Goal: Task Accomplishment & Management: Use online tool/utility

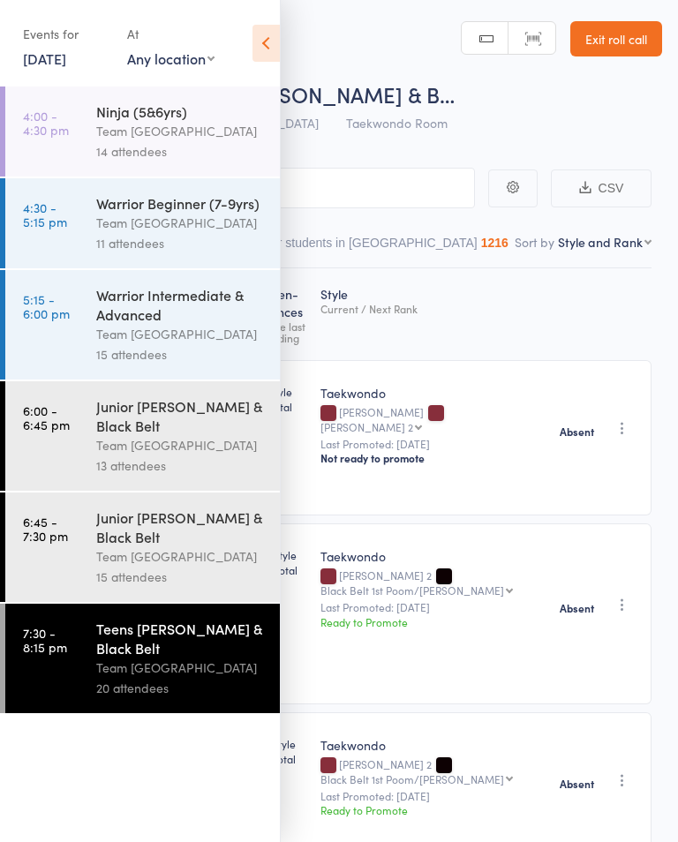
click at [26, 66] on link "16 Sep, 2025" at bounding box center [44, 58] width 43 height 19
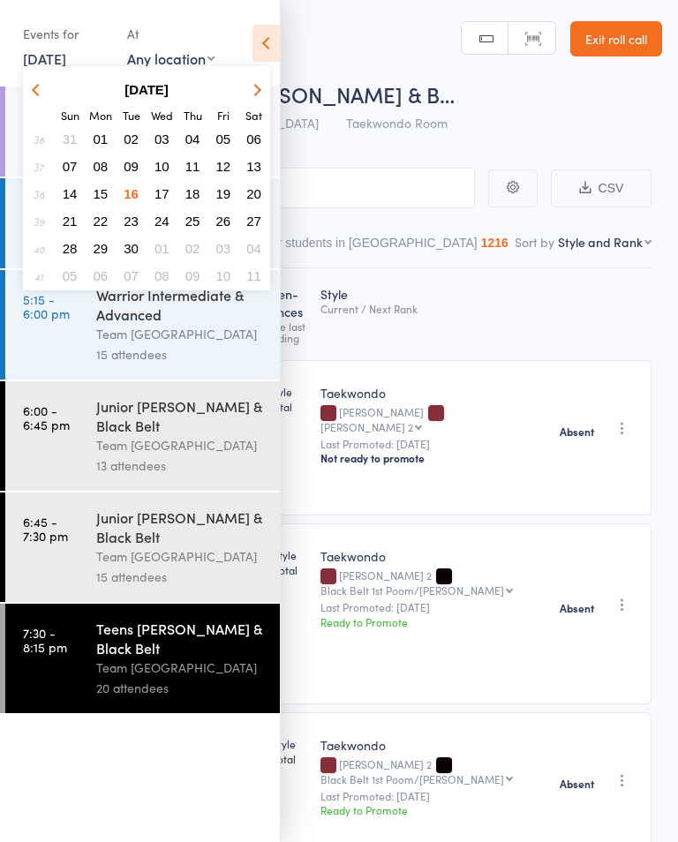
click at [161, 198] on span "17" at bounding box center [161, 193] width 15 height 15
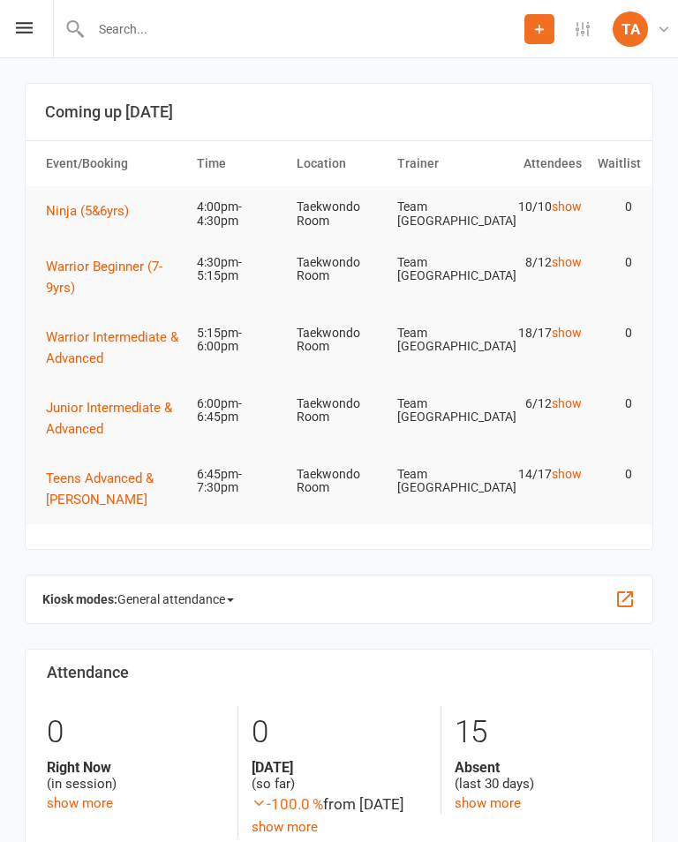
click at [57, 213] on span "Ninja (5&6yrs)" at bounding box center [87, 211] width 83 height 16
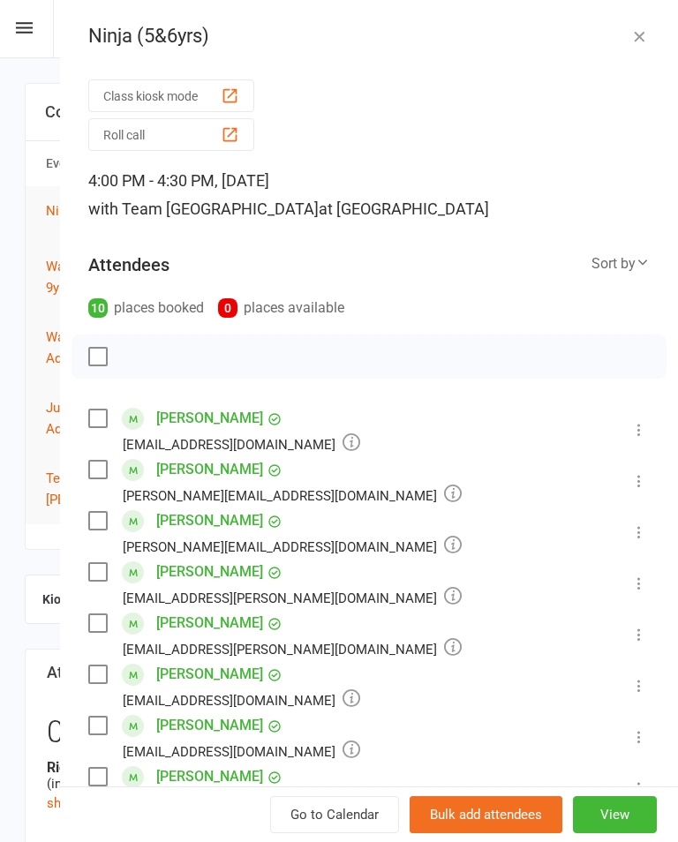
click at [117, 144] on button "Roll call" at bounding box center [171, 134] width 166 height 33
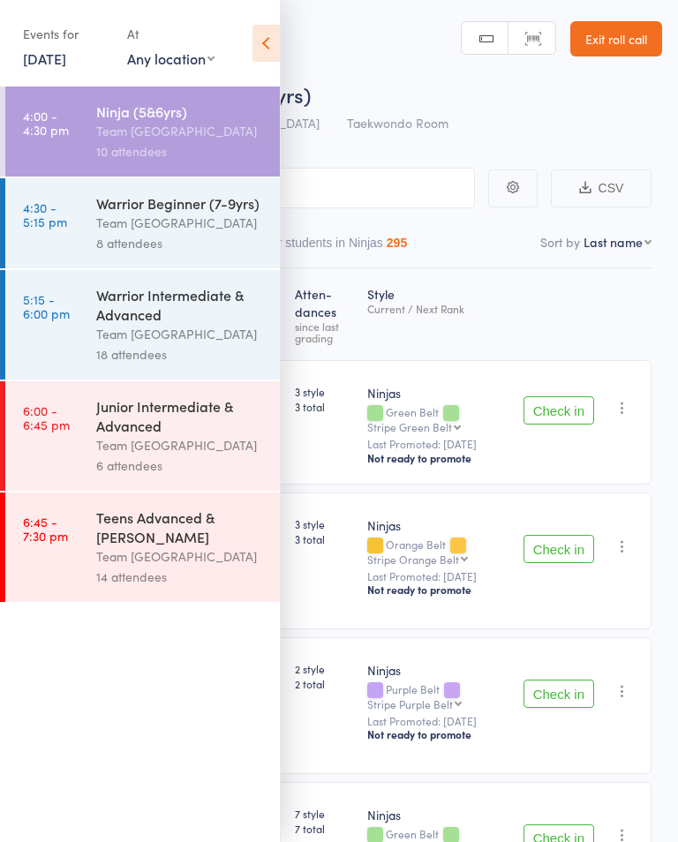
click at [266, 49] on icon at bounding box center [265, 43] width 27 height 37
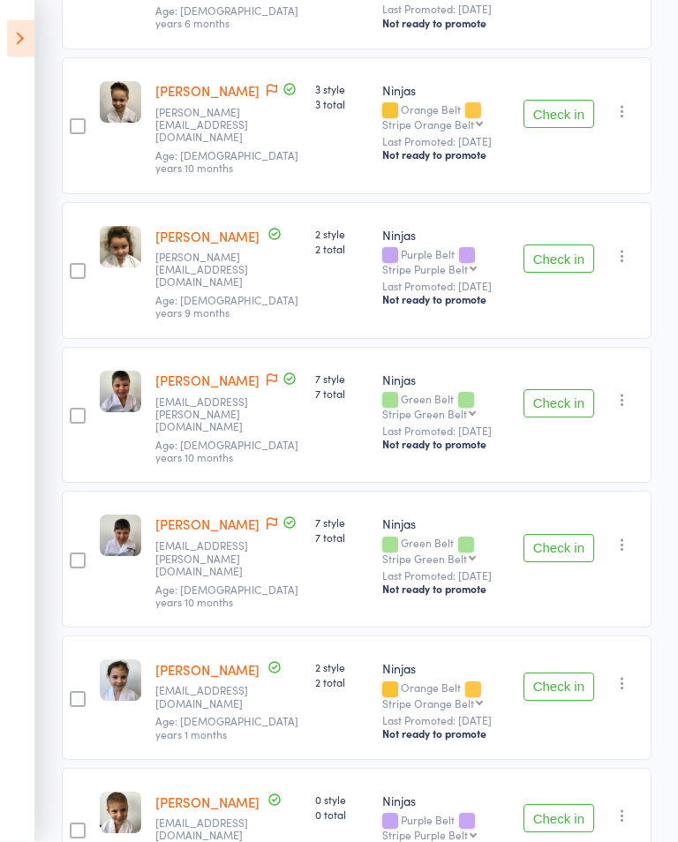
scroll to position [432, 0]
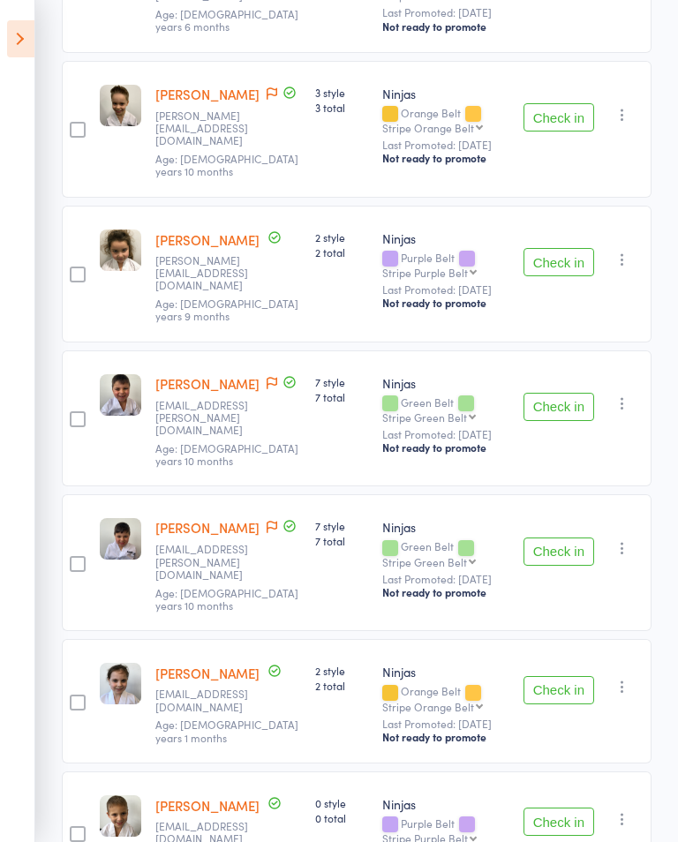
click at [572, 615] on button "Check in" at bounding box center [558, 690] width 71 height 28
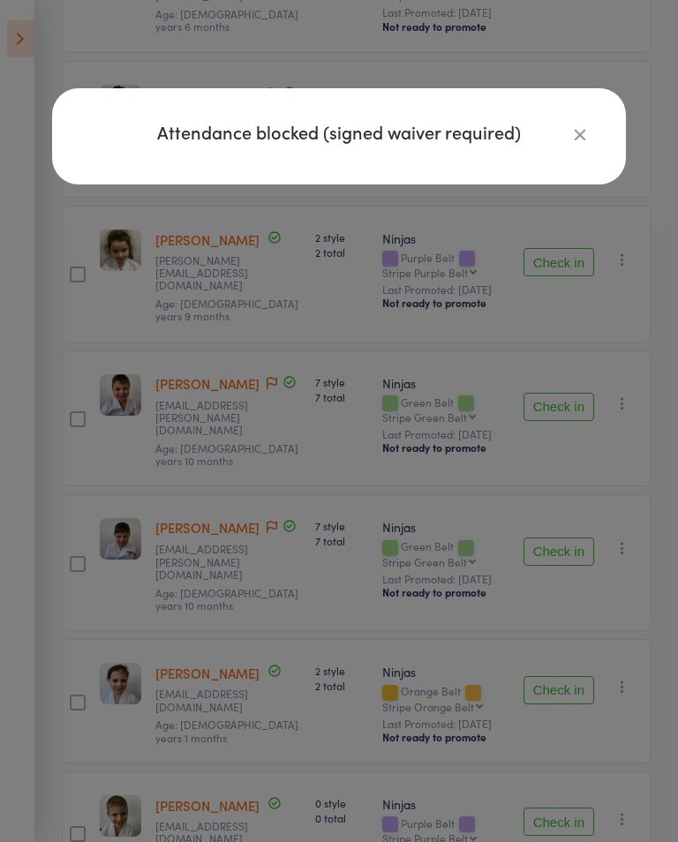
click at [588, 124] on icon "button" at bounding box center [579, 133] width 19 height 19
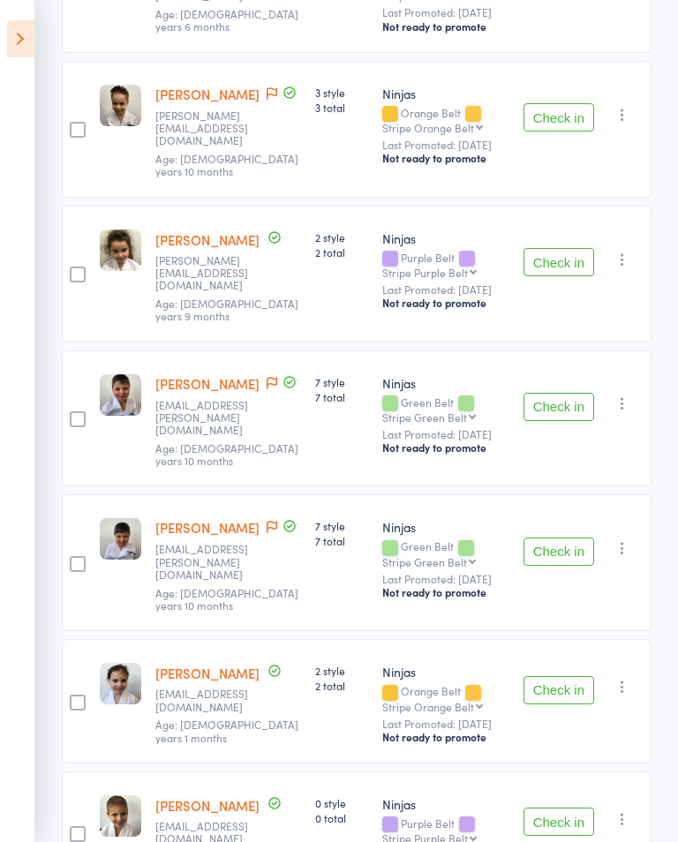
click at [562, 393] on button "Check in" at bounding box center [558, 407] width 71 height 28
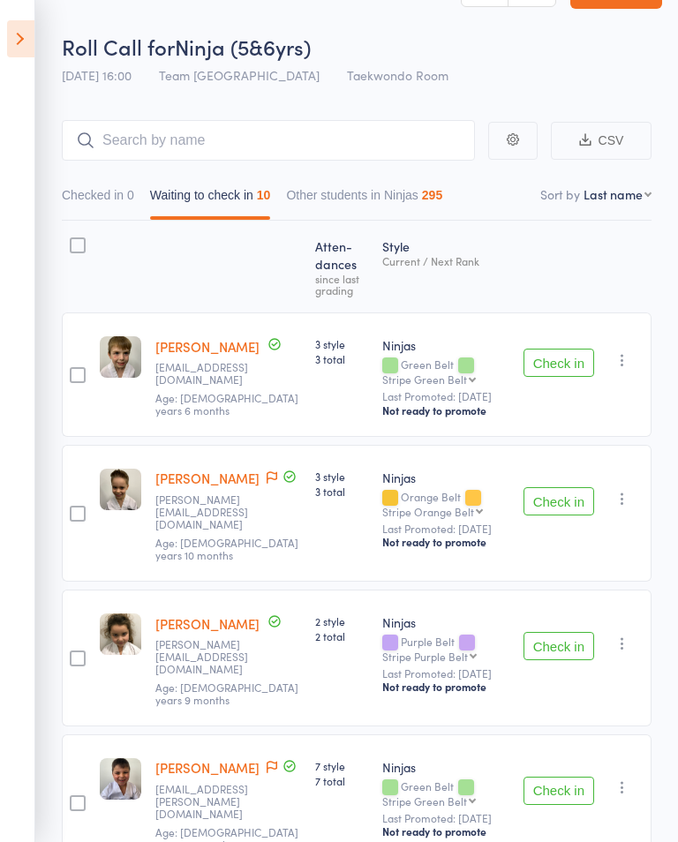
scroll to position [0, 0]
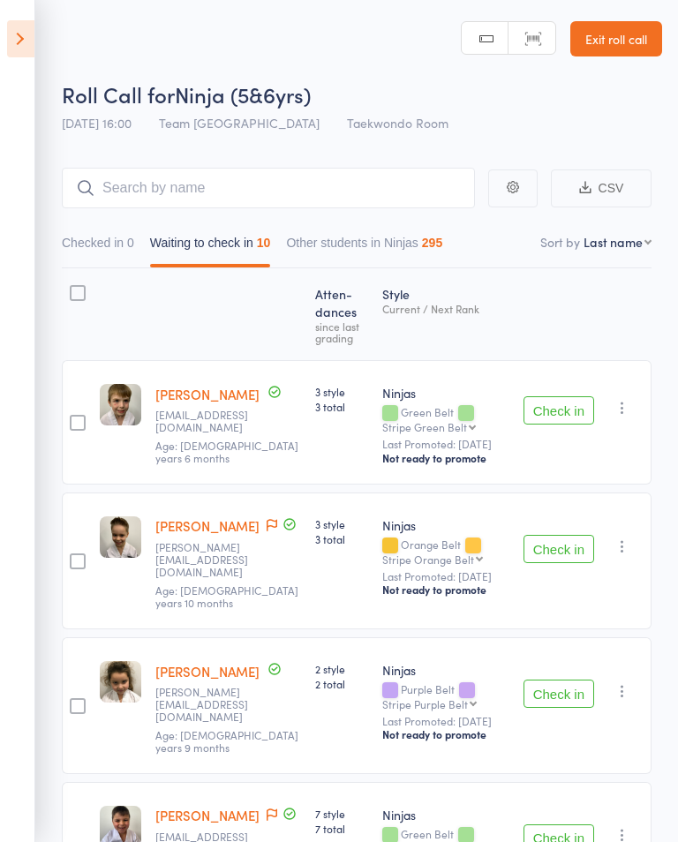
click at [635, 251] on select "First name Last name Birthday today? Behind on payments? Check in time Next pay…" at bounding box center [617, 242] width 68 height 18
select select "10"
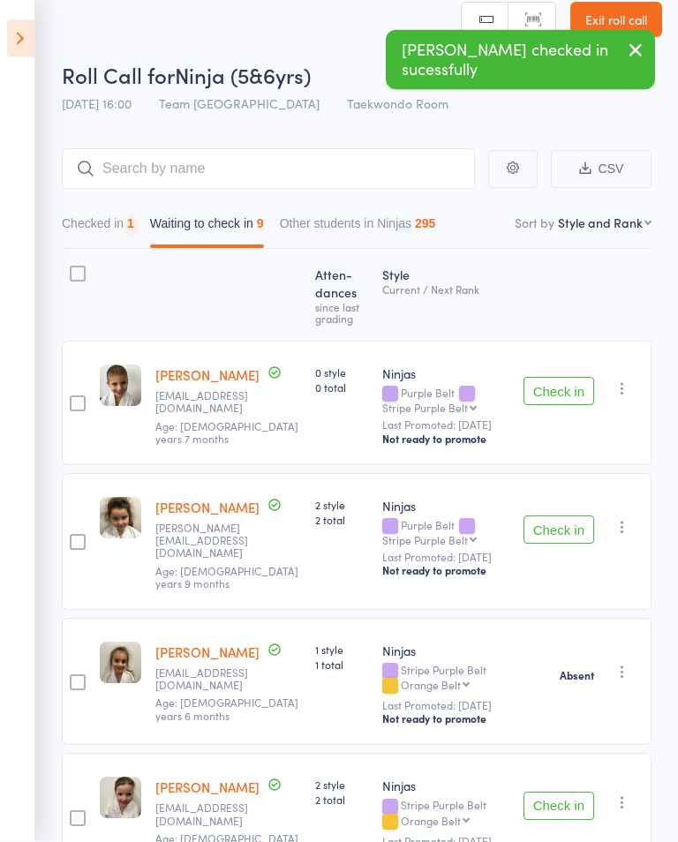
scroll to position [19, 0]
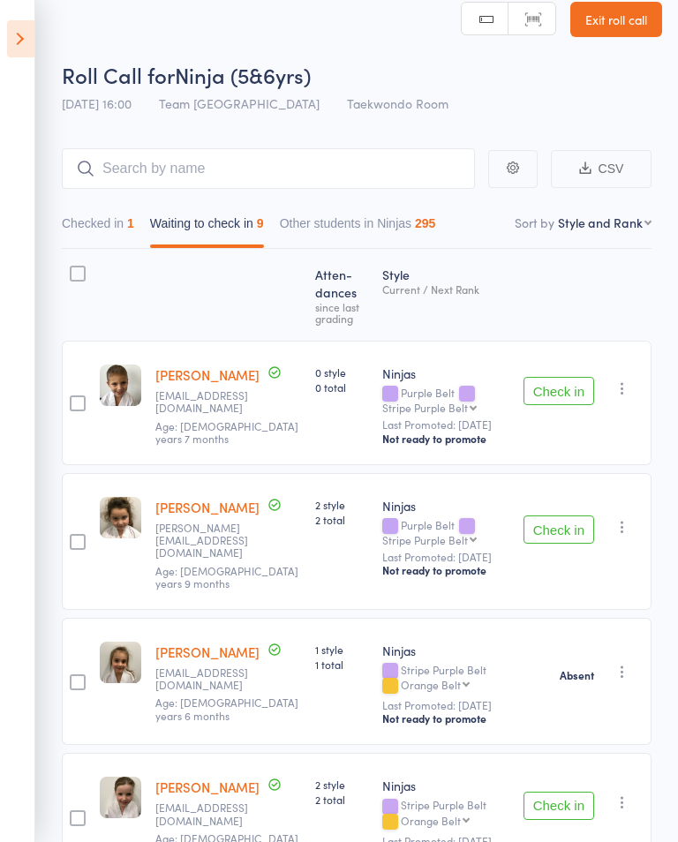
click at [560, 528] on button "Check in" at bounding box center [558, 529] width 71 height 28
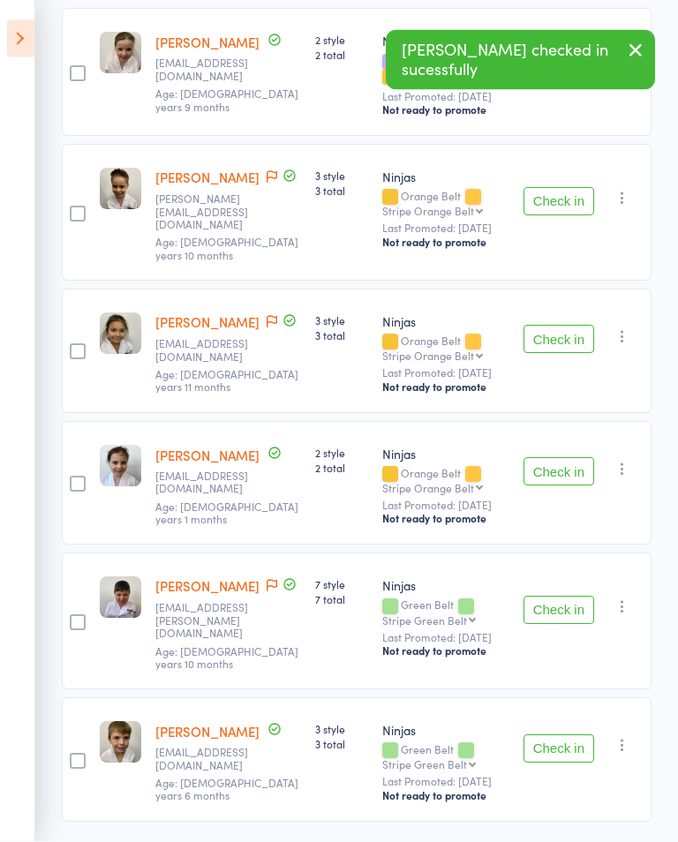
scroll to position [625, 0]
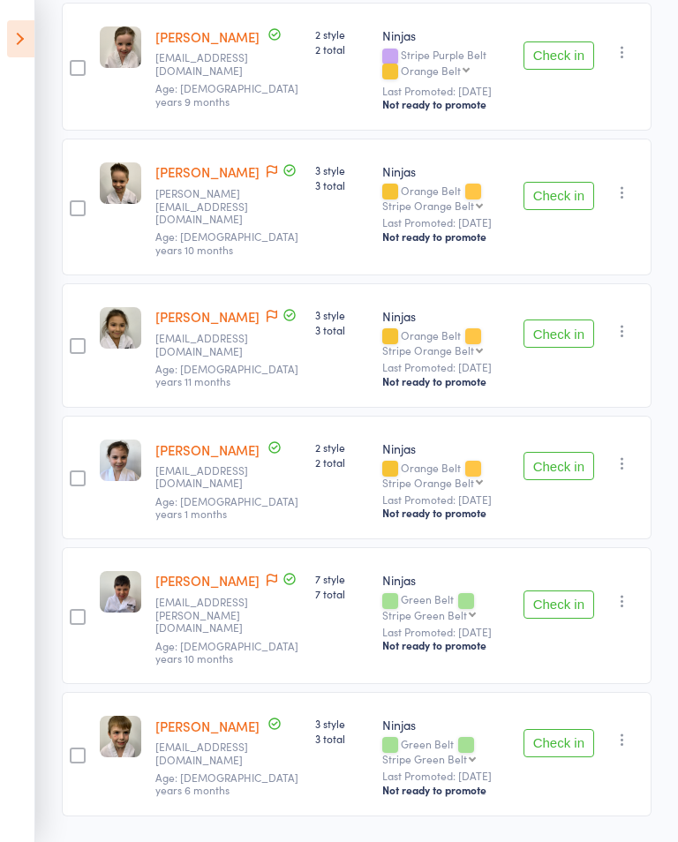
click at [560, 597] on button "Check in" at bounding box center [558, 604] width 71 height 28
click at [552, 590] on button "Check in" at bounding box center [558, 604] width 71 height 28
click at [568, 452] on button "Check in" at bounding box center [558, 466] width 71 height 28
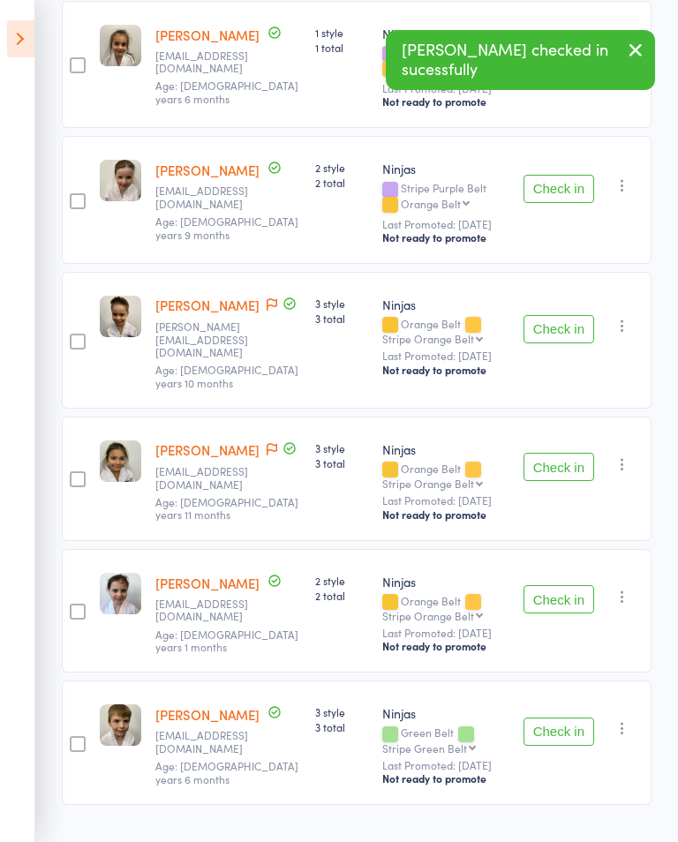
scroll to position [359, 0]
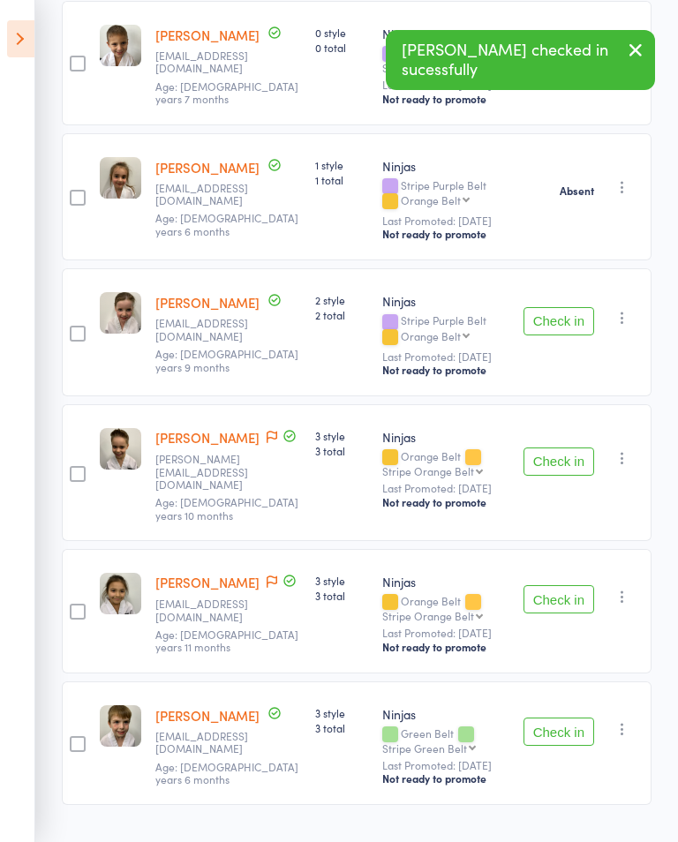
click at [541, 328] on button "Check in" at bounding box center [558, 321] width 71 height 28
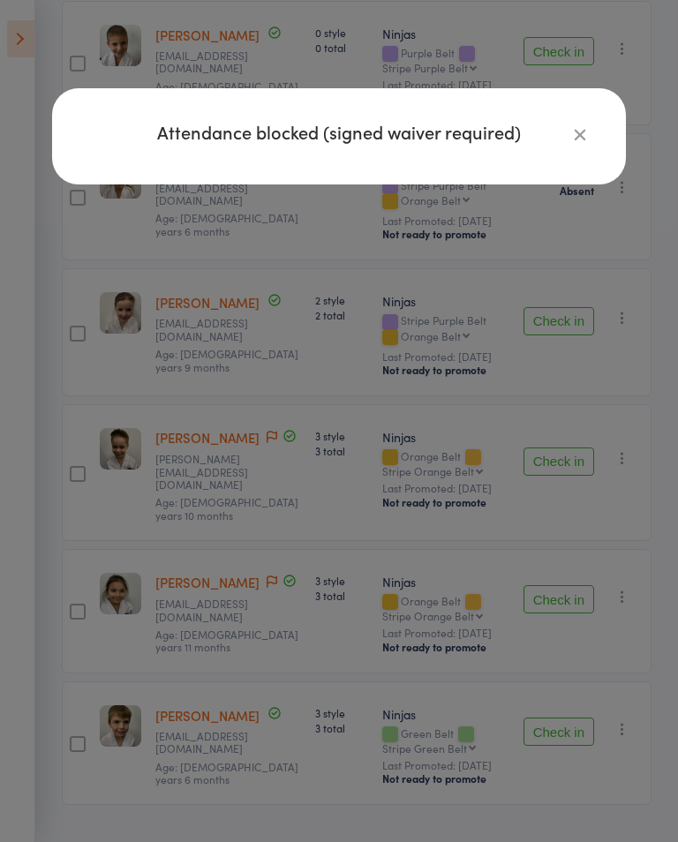
click at [588, 132] on icon "button" at bounding box center [579, 133] width 19 height 19
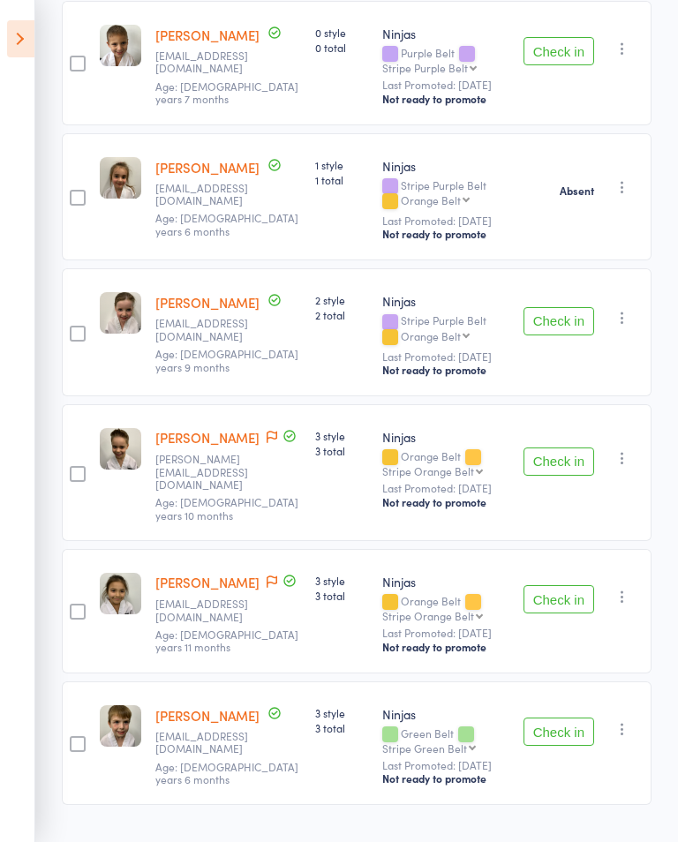
click at [567, 615] on button "Check in" at bounding box center [558, 732] width 71 height 28
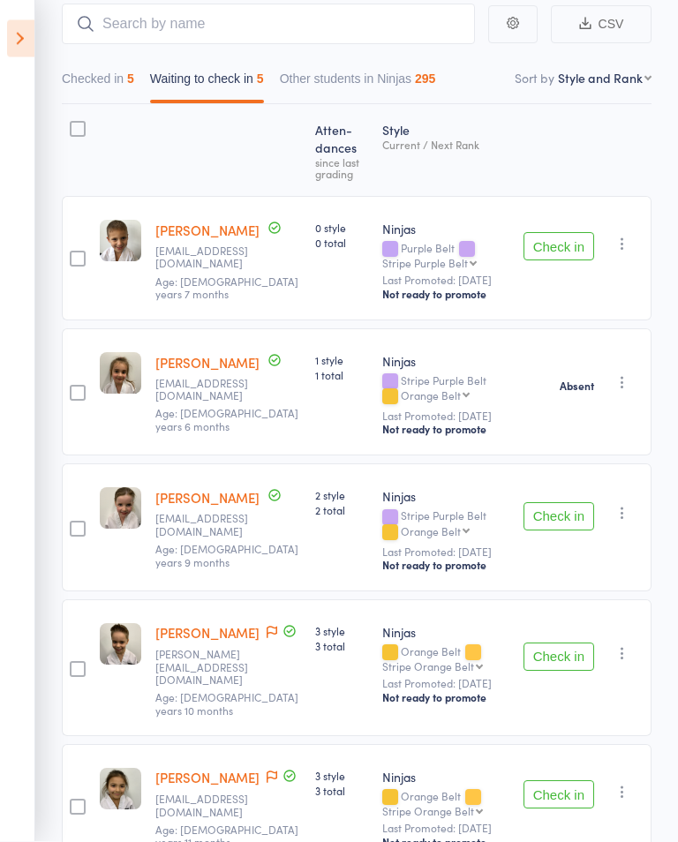
scroll to position [164, 0]
click at [568, 519] on button "Check in" at bounding box center [558, 516] width 71 height 28
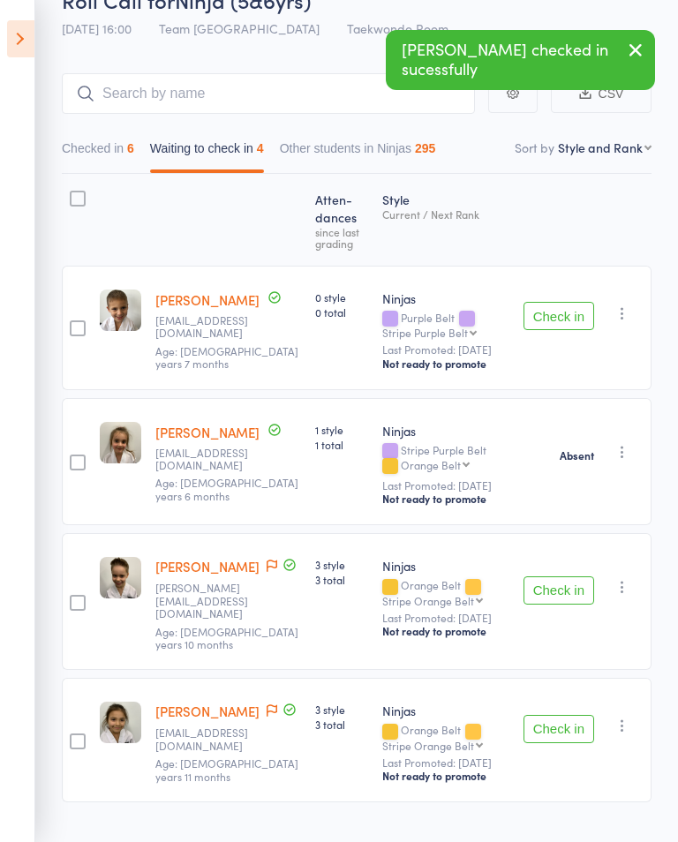
click at [570, 615] on button "Check in" at bounding box center [558, 729] width 71 height 28
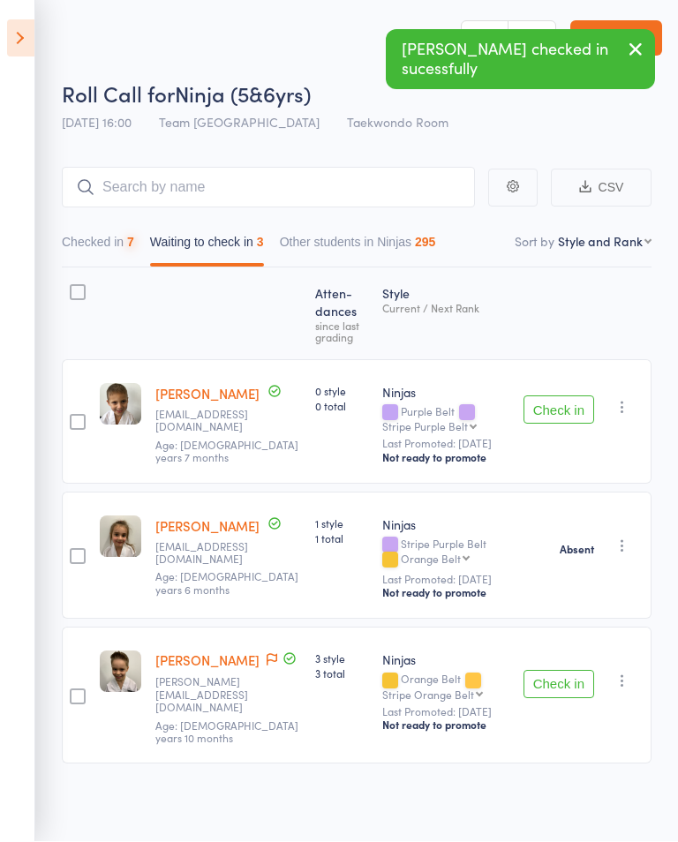
scroll to position [1, 0]
click at [31, 34] on icon at bounding box center [20, 38] width 27 height 37
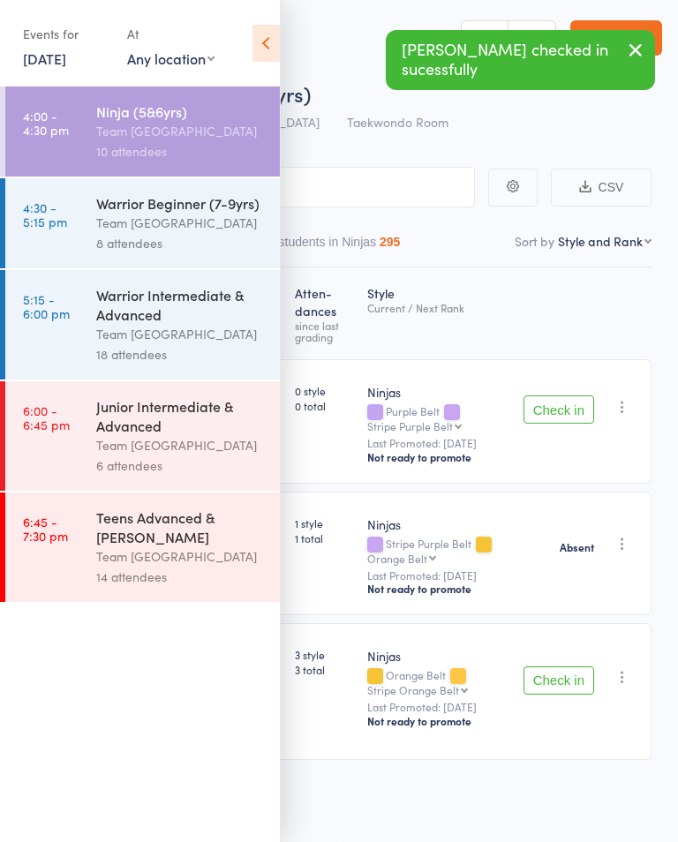
click at [258, 56] on icon at bounding box center [265, 43] width 27 height 37
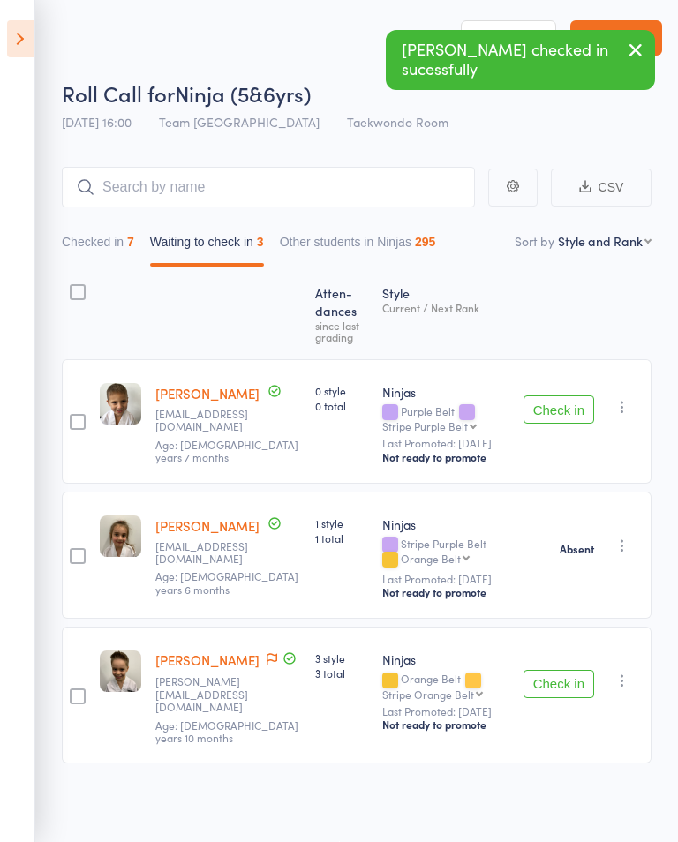
click at [109, 267] on button "Checked in 7" at bounding box center [98, 246] width 72 height 41
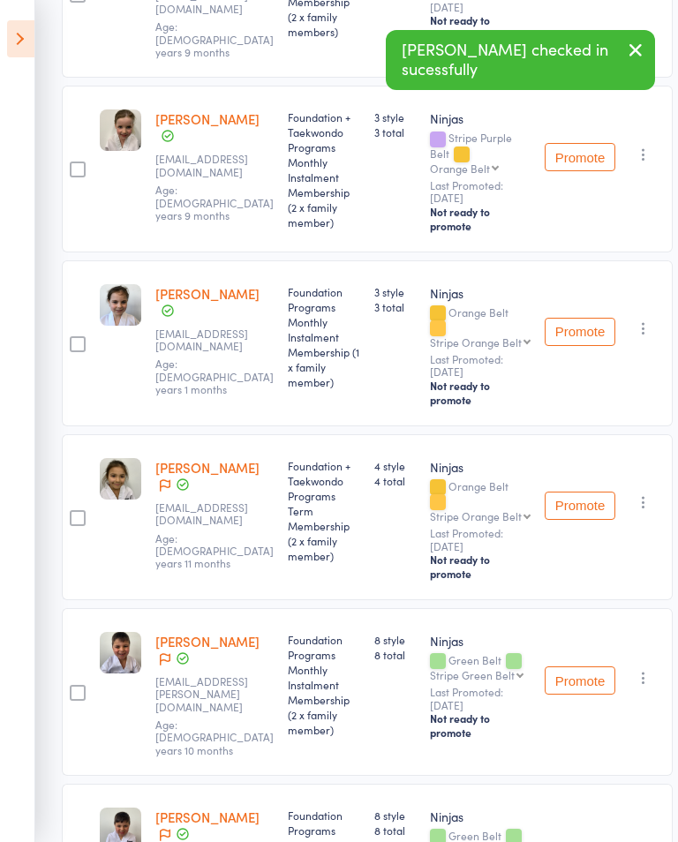
scroll to position [770, 0]
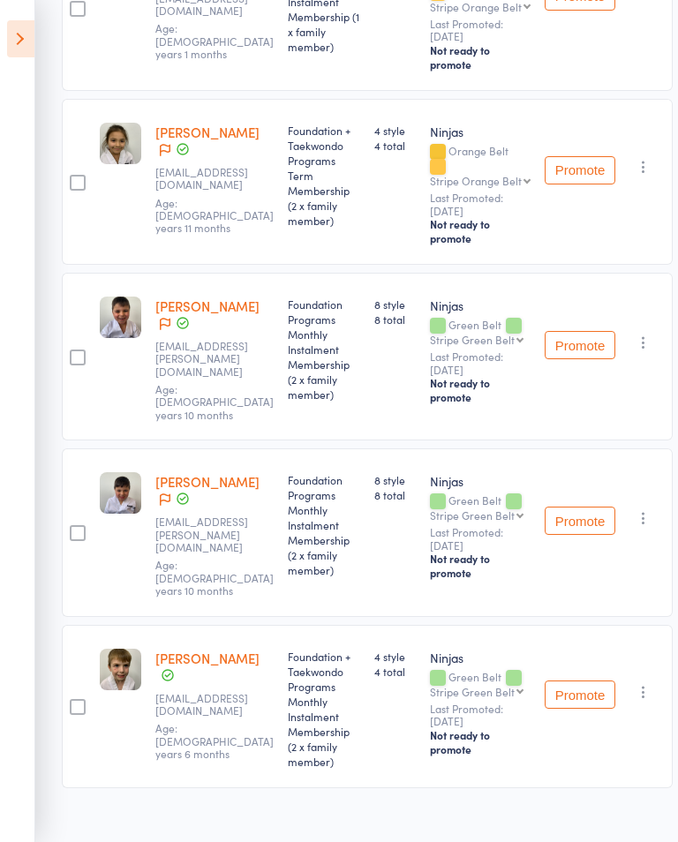
click at [31, 43] on icon at bounding box center [20, 38] width 27 height 37
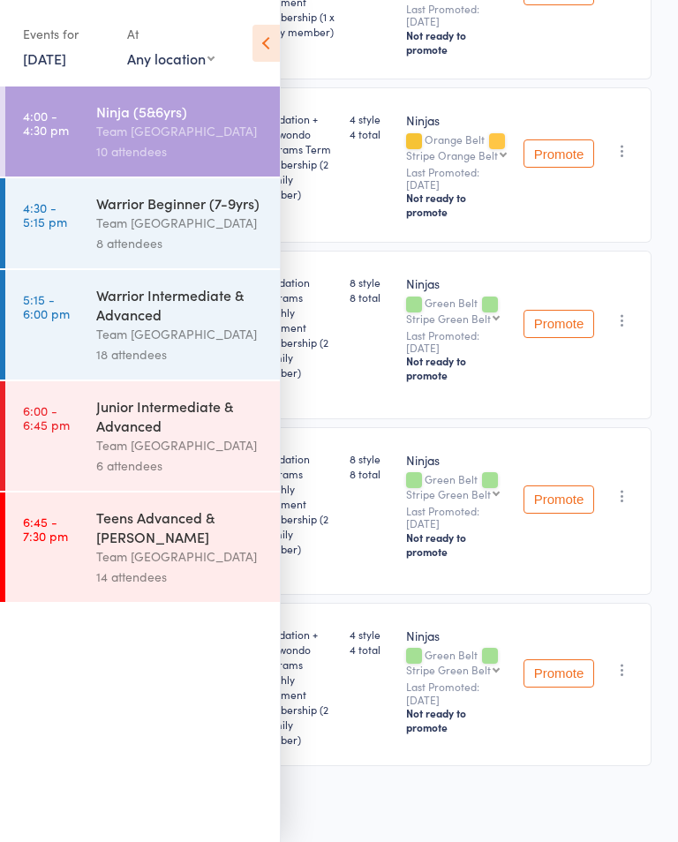
scroll to position [771, 0]
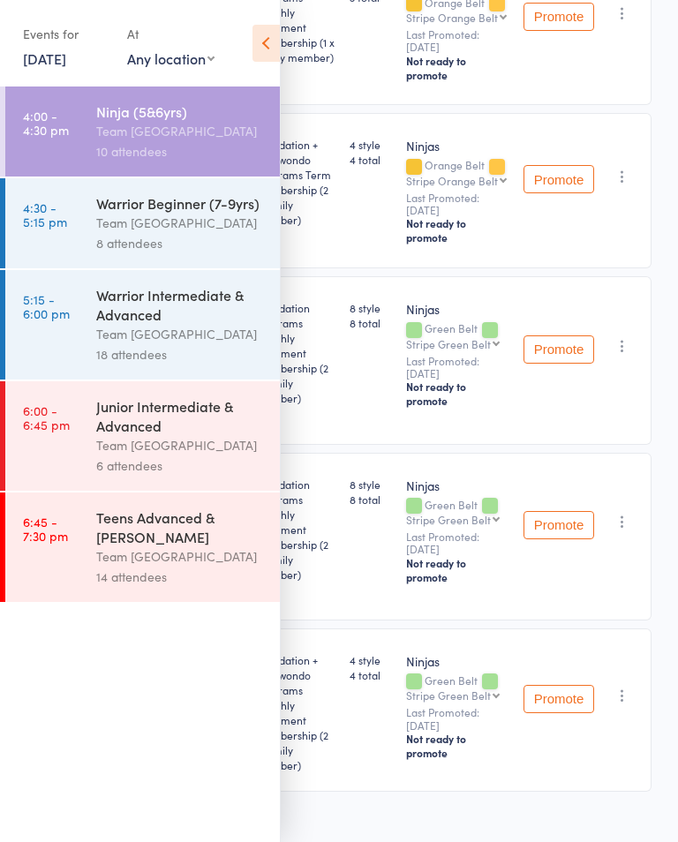
click at [219, 221] on div "Team [GEOGRAPHIC_DATA]" at bounding box center [180, 223] width 169 height 20
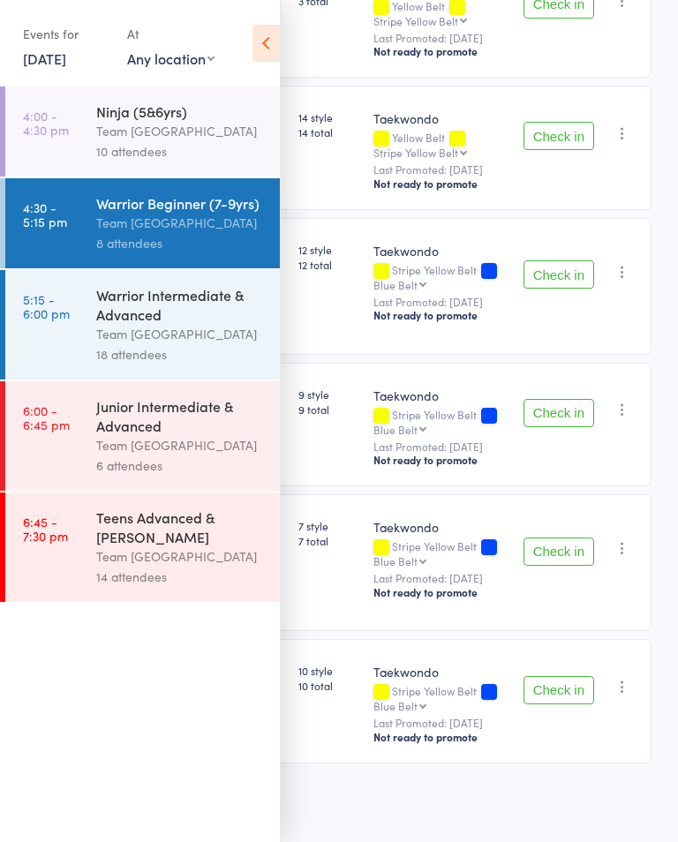
scroll to position [1, 0]
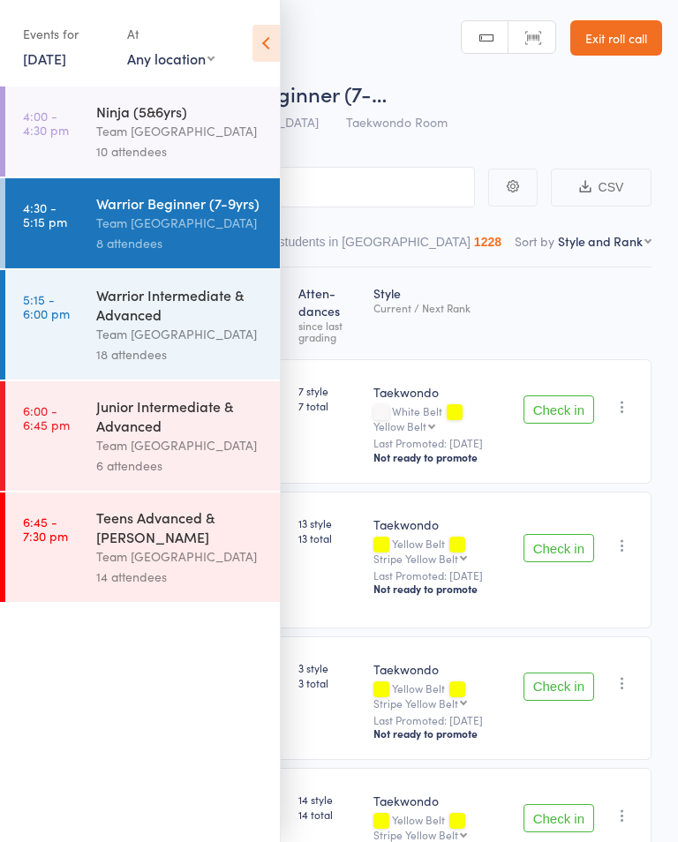
click at [279, 39] on icon at bounding box center [265, 43] width 27 height 37
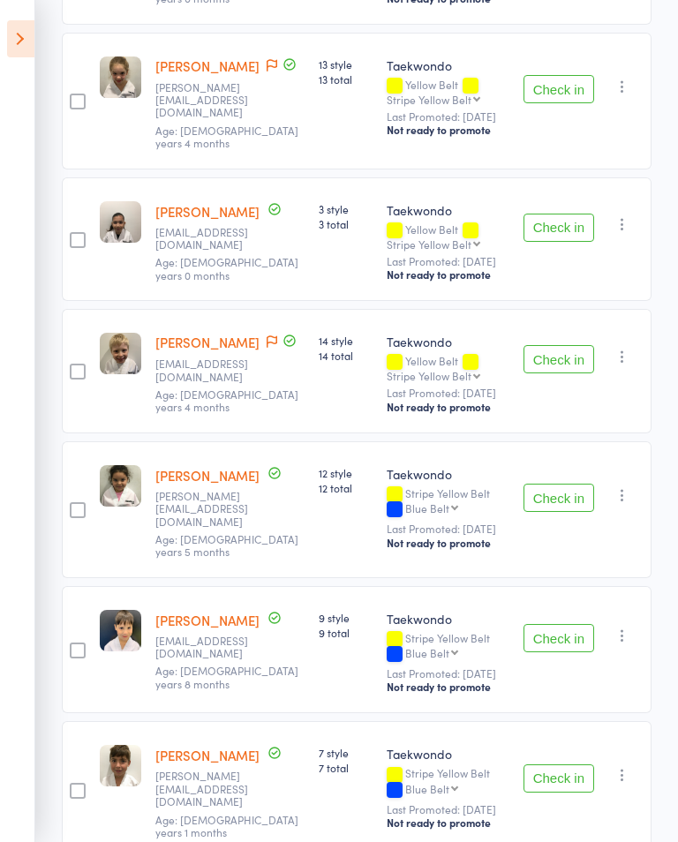
scroll to position [530, 0]
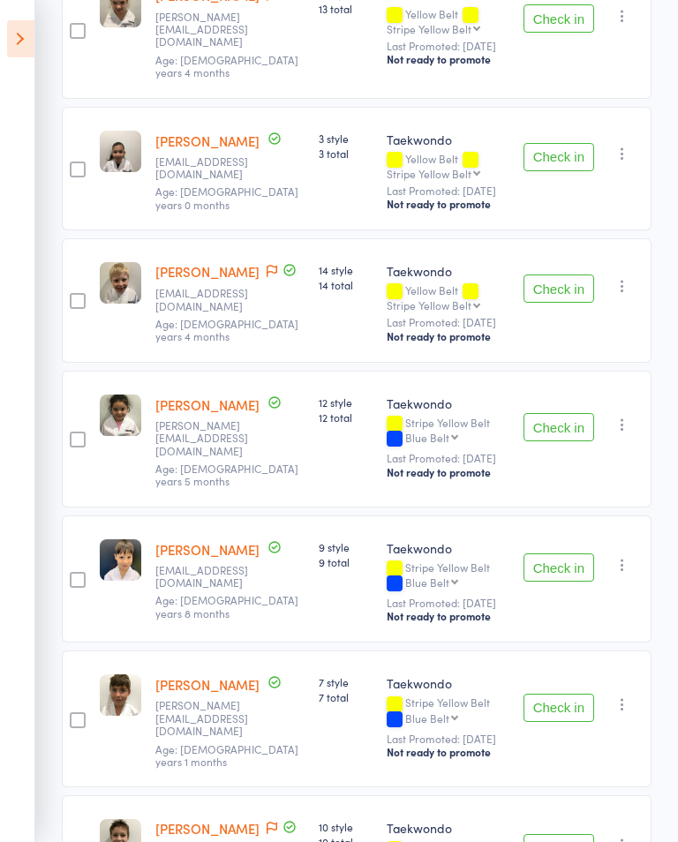
click at [565, 615] on button "Check in" at bounding box center [558, 708] width 71 height 28
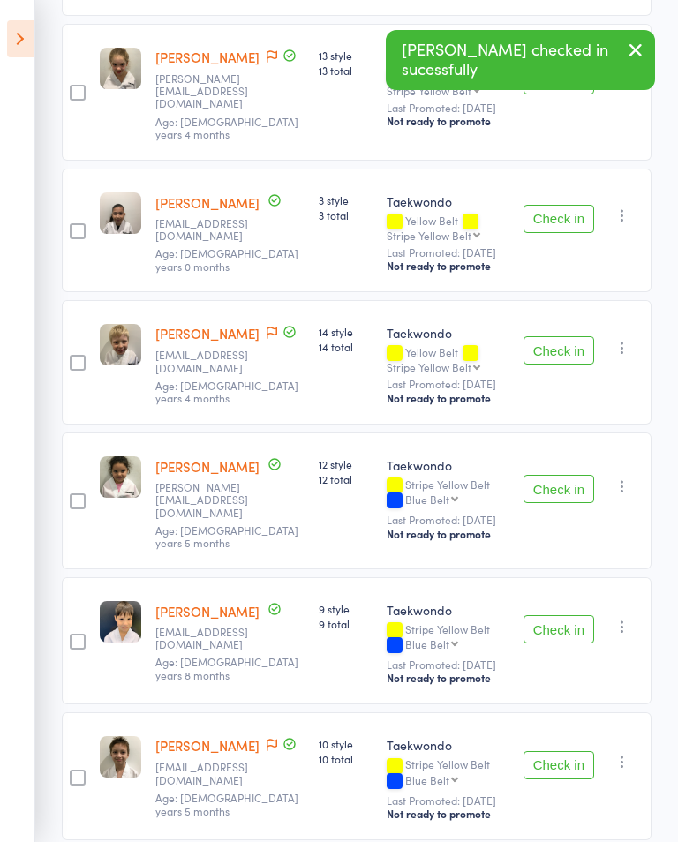
scroll to position [430, 0]
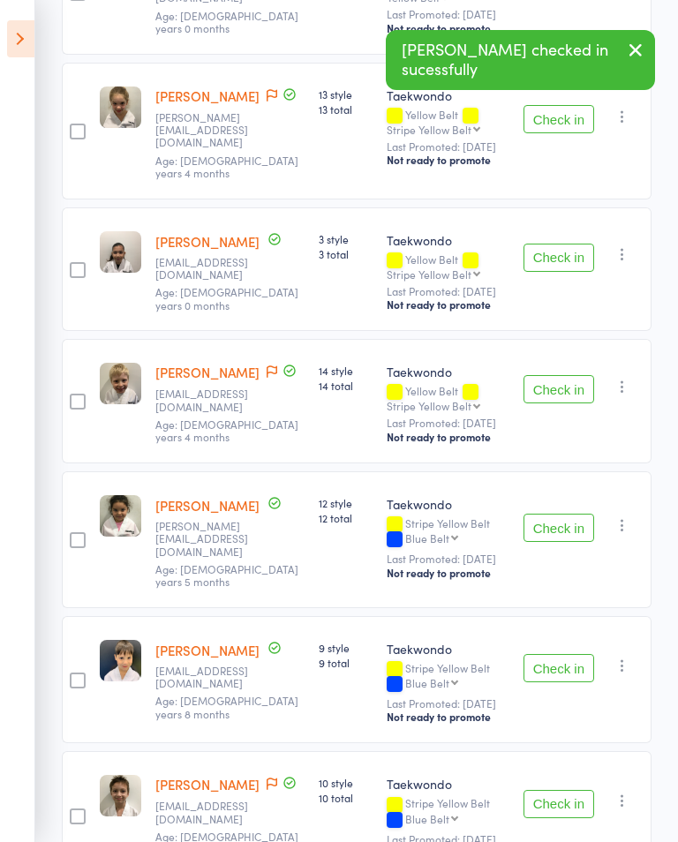
click at [560, 392] on button "Check in" at bounding box center [558, 389] width 71 height 28
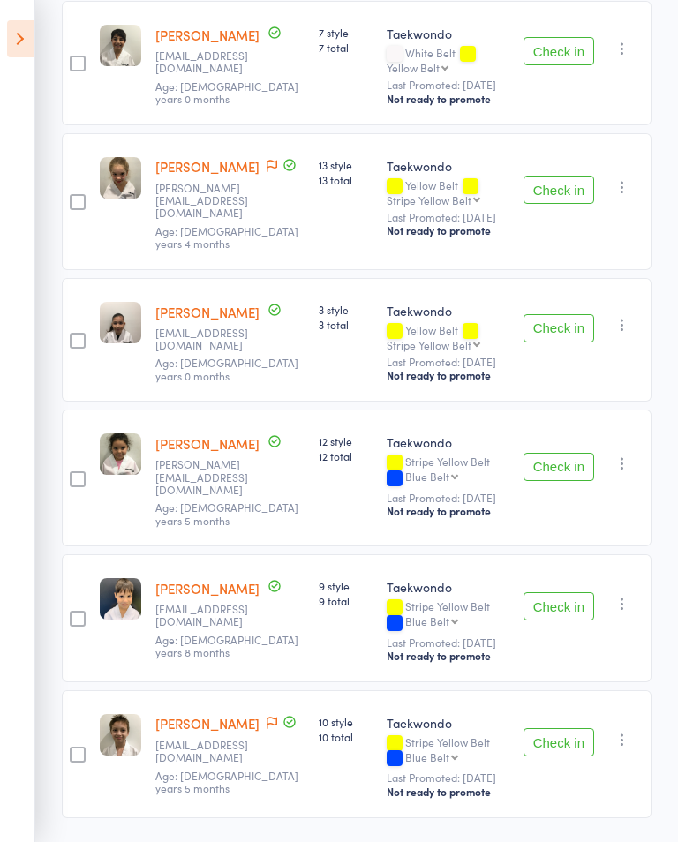
click at [554, 615] on button "Check in" at bounding box center [558, 742] width 71 height 28
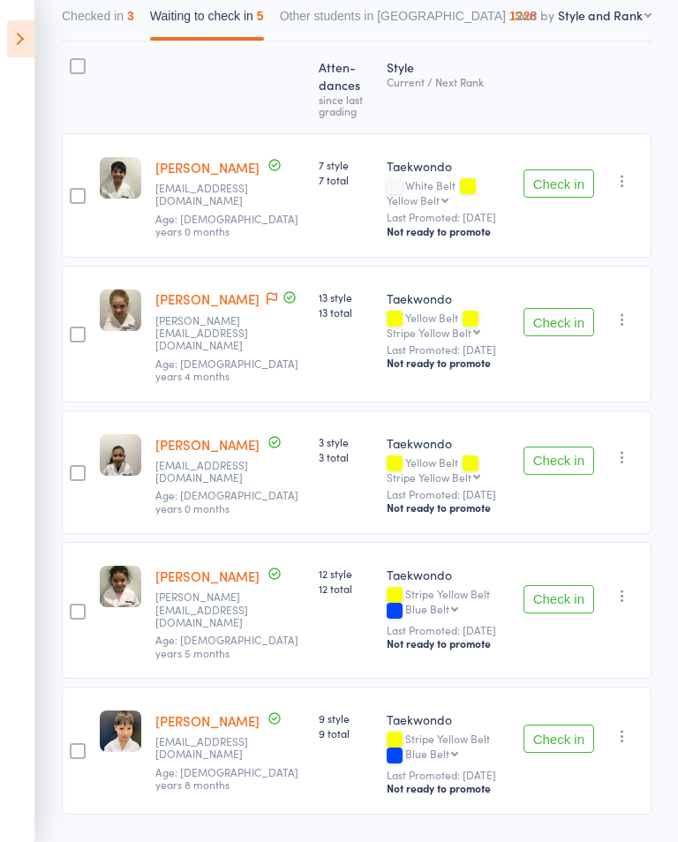
click at [566, 319] on button "Check in" at bounding box center [558, 322] width 71 height 28
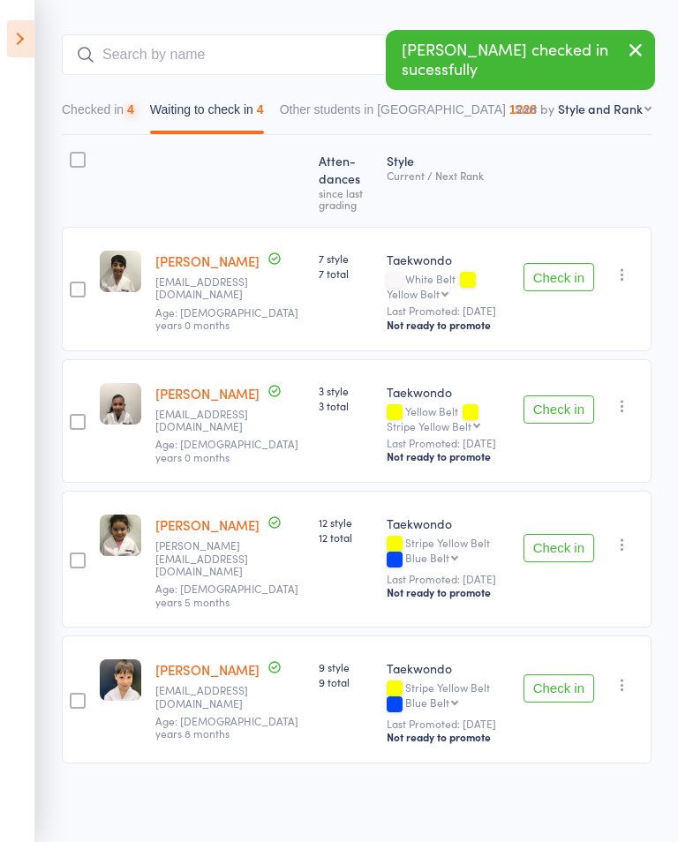
scroll to position [94, 0]
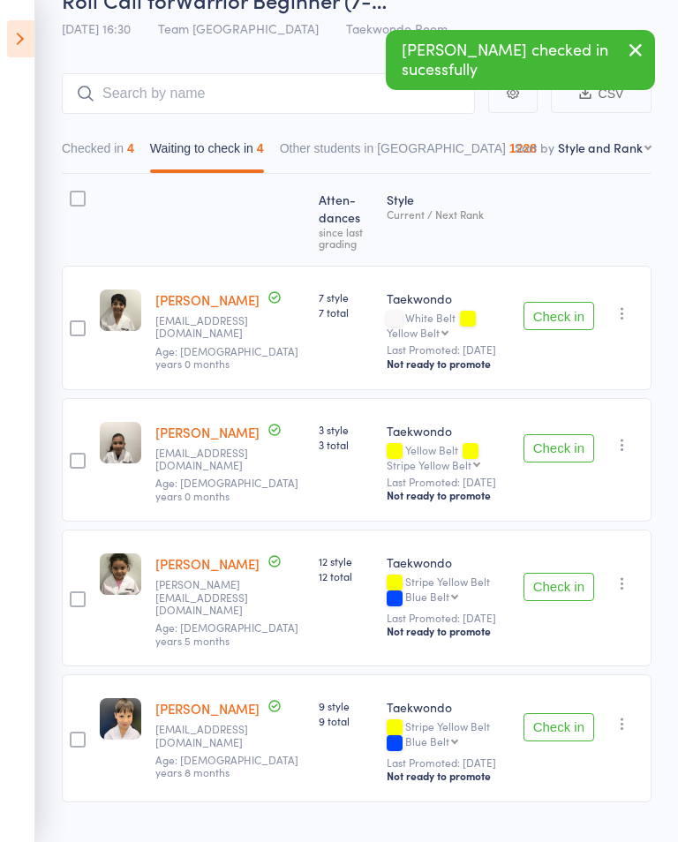
click at [572, 577] on button "Check in" at bounding box center [558, 587] width 71 height 28
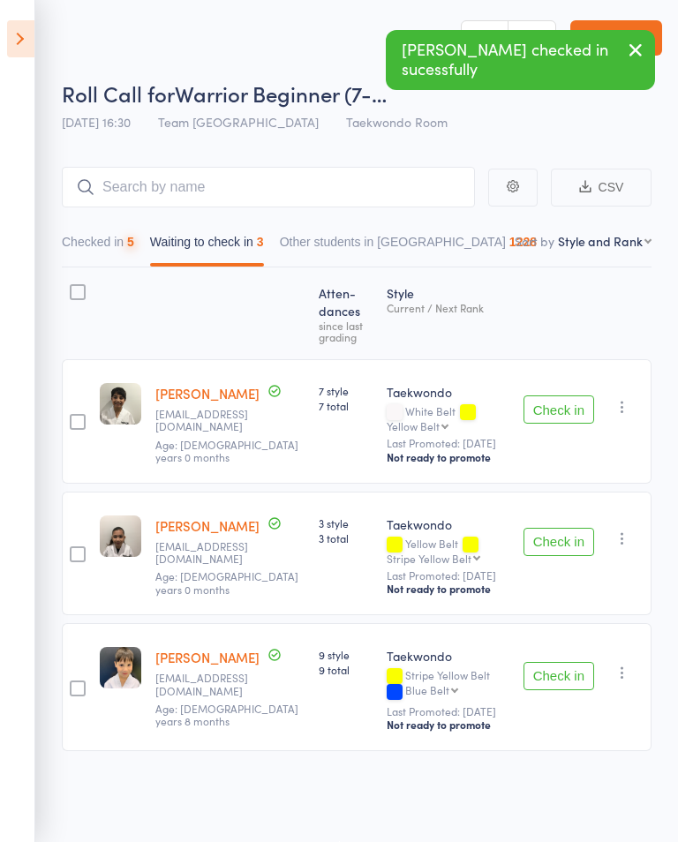
scroll to position [1, 0]
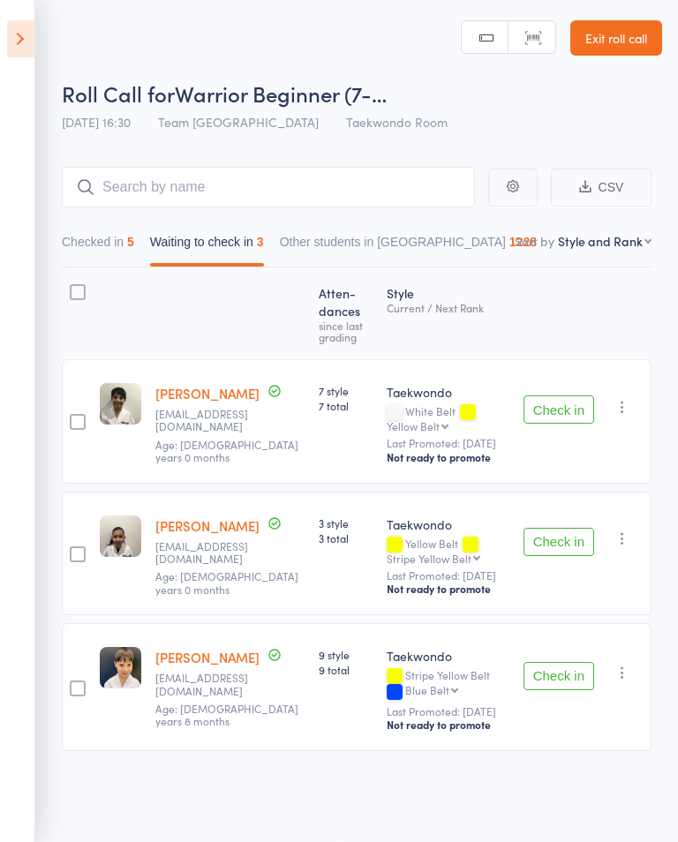
click at [110, 260] on button "Checked in 5" at bounding box center [98, 246] width 72 height 41
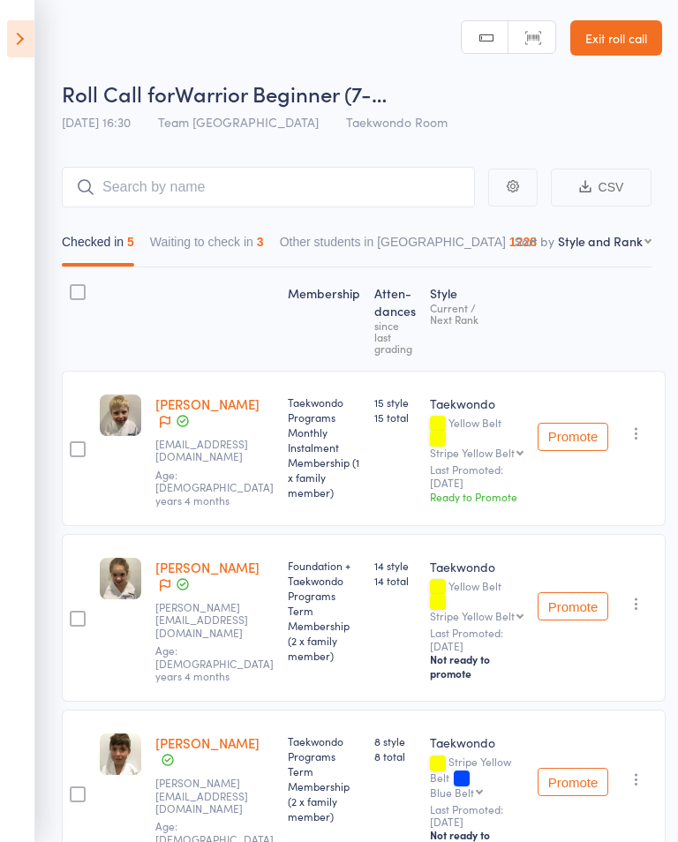
click at [157, 267] on button "Waiting to check in 3" at bounding box center [207, 246] width 114 height 41
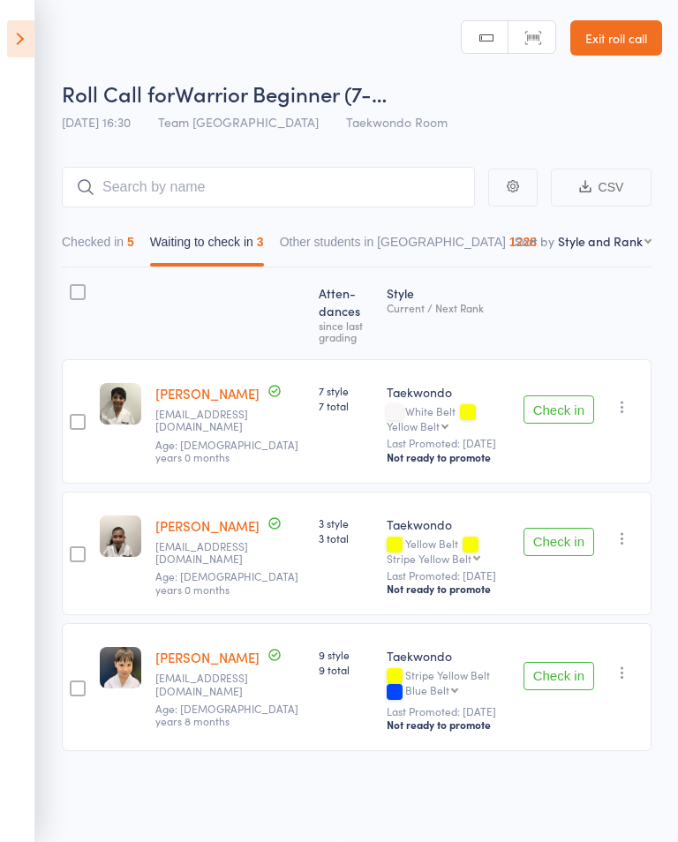
click at [568, 539] on button "Check in" at bounding box center [558, 542] width 71 height 28
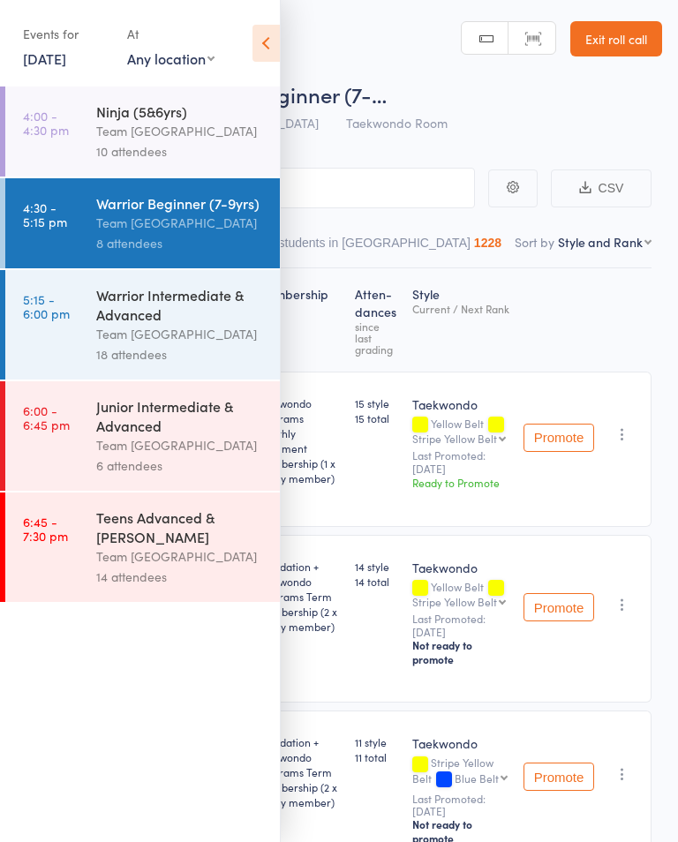
click at [271, 46] on icon at bounding box center [265, 43] width 27 height 37
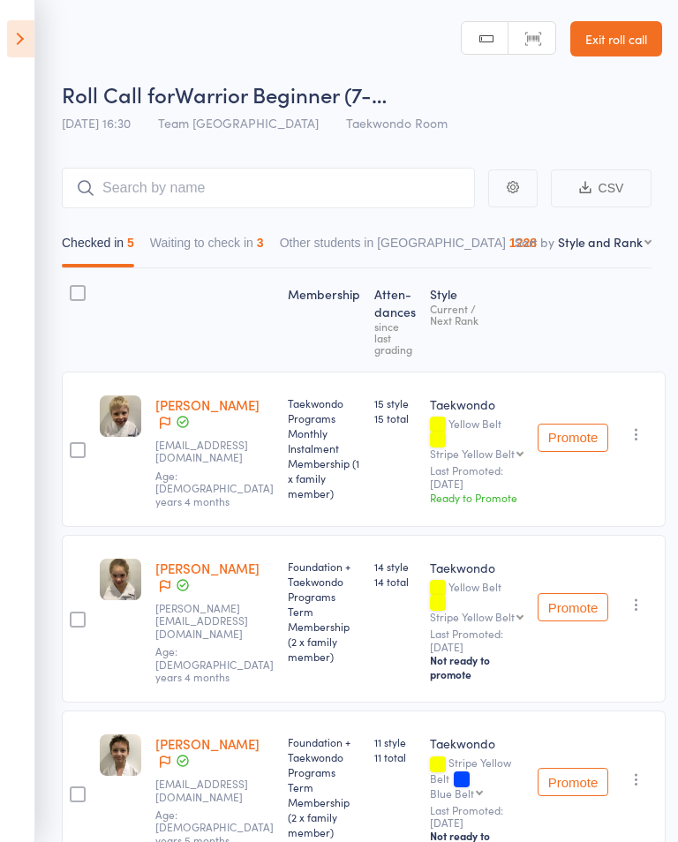
click at [255, 242] on button "Waiting to check in 3" at bounding box center [207, 247] width 114 height 41
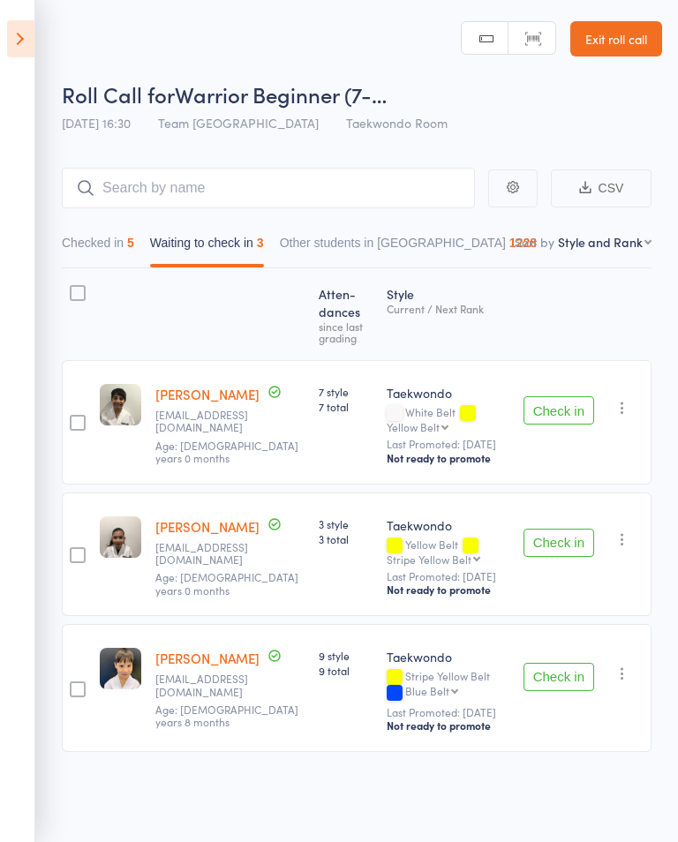
click at [564, 553] on button "Check in" at bounding box center [558, 543] width 71 height 28
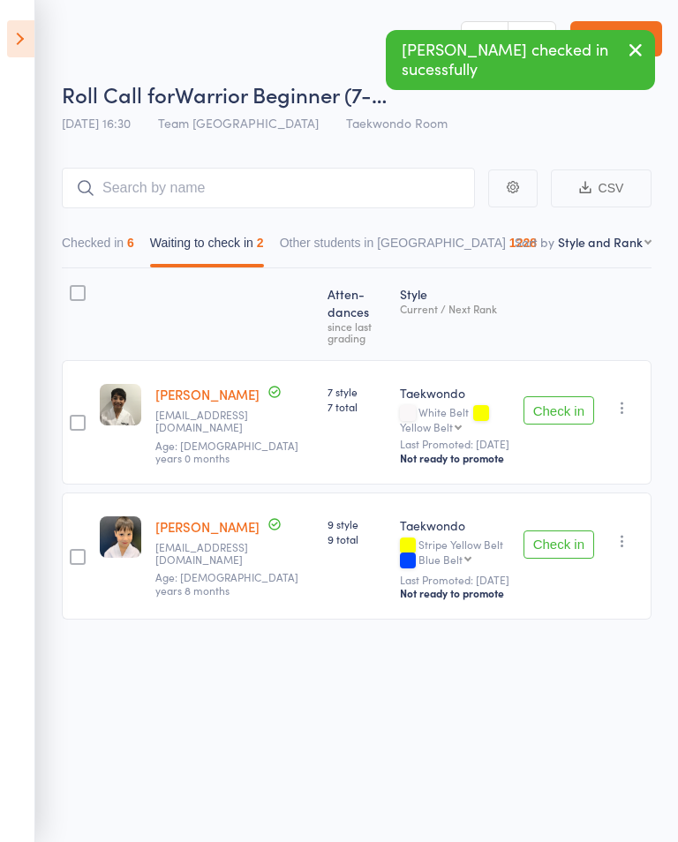
click at [616, 550] on icon "button" at bounding box center [622, 541] width 18 height 18
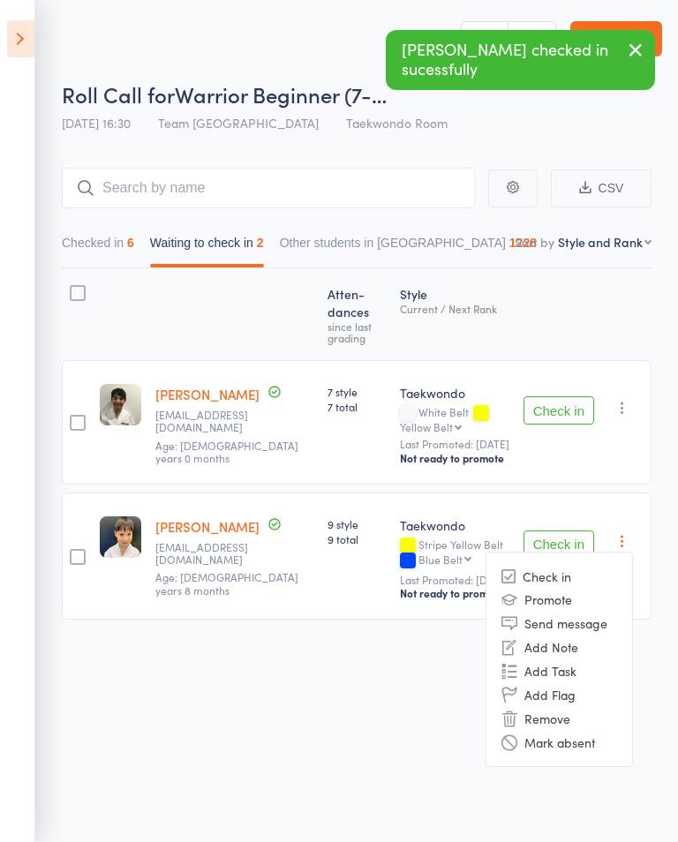
click at [598, 739] on li "Mark absent" at bounding box center [559, 742] width 146 height 24
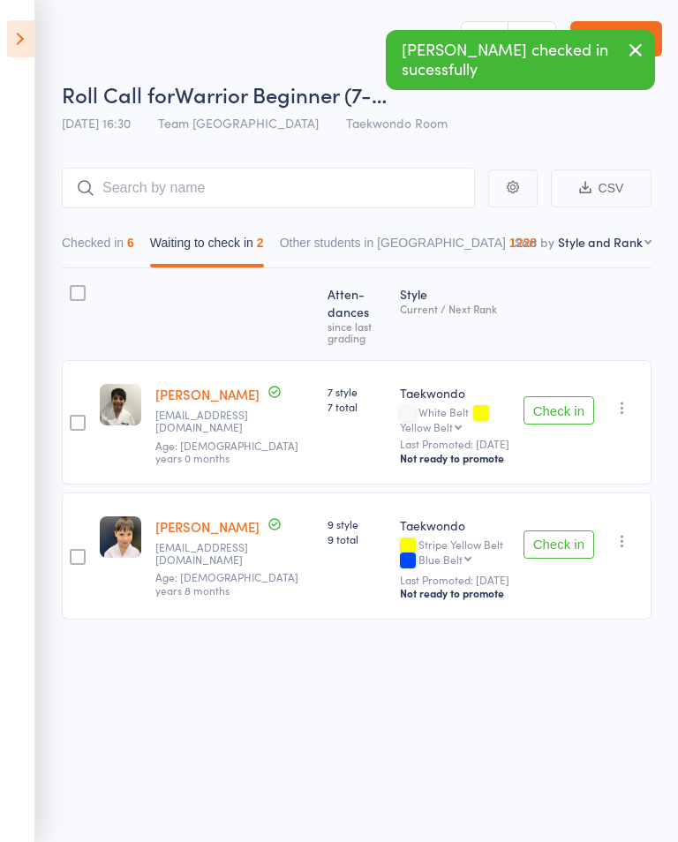
click at [631, 417] on icon "button" at bounding box center [622, 408] width 18 height 18
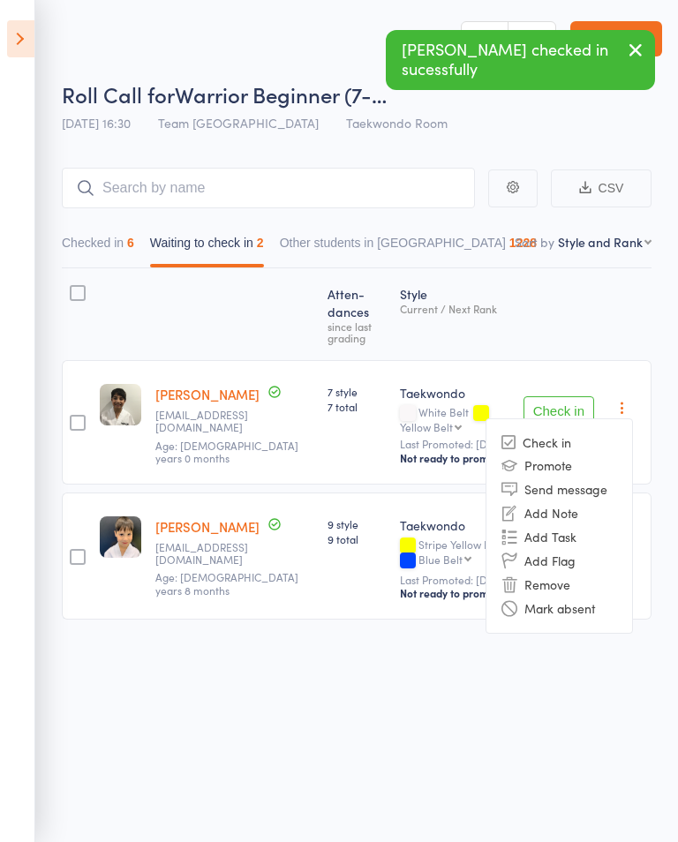
click at [598, 610] on li "Mark absent" at bounding box center [559, 609] width 146 height 24
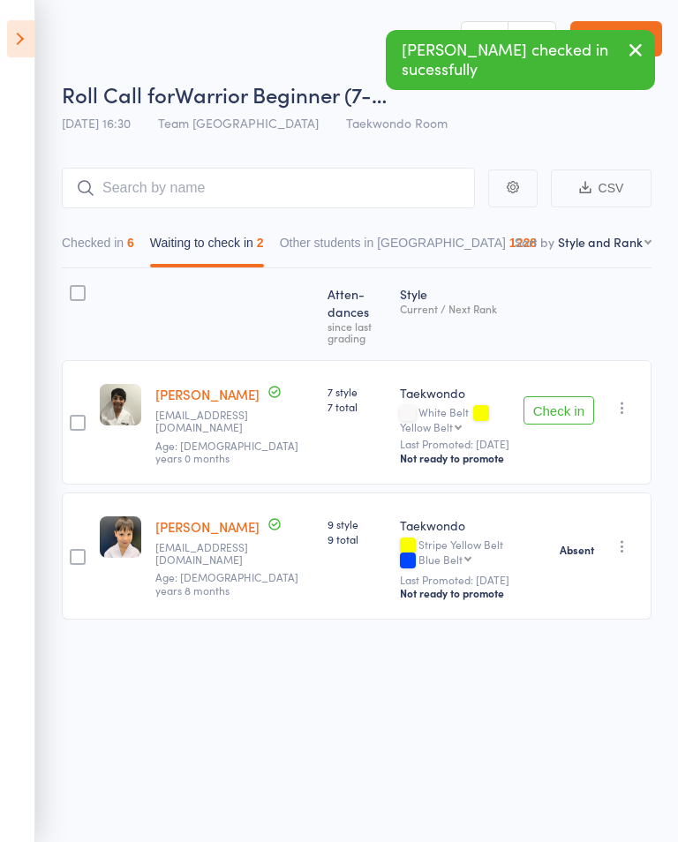
scroll to position [1, 0]
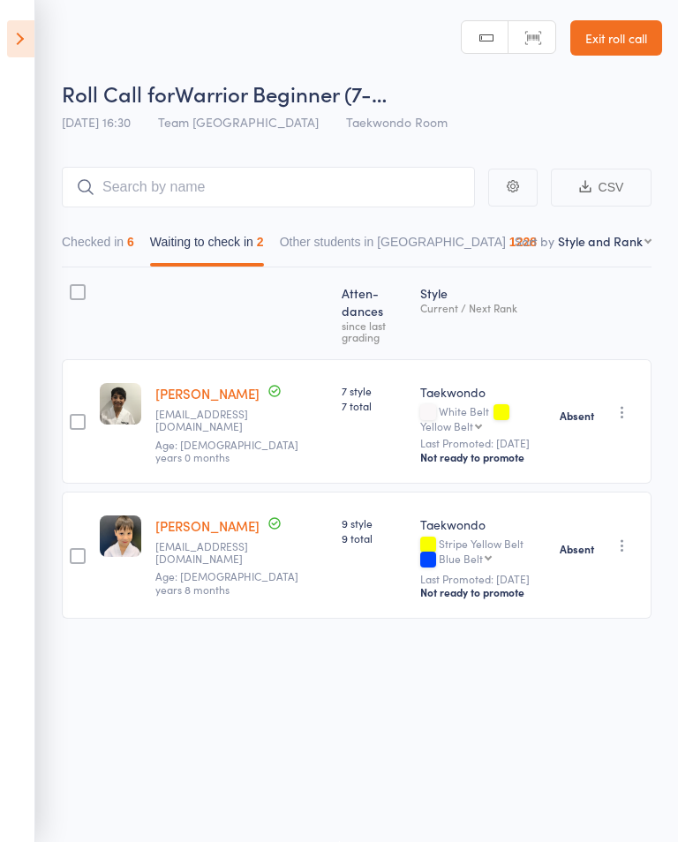
click at [8, 31] on icon at bounding box center [20, 38] width 27 height 37
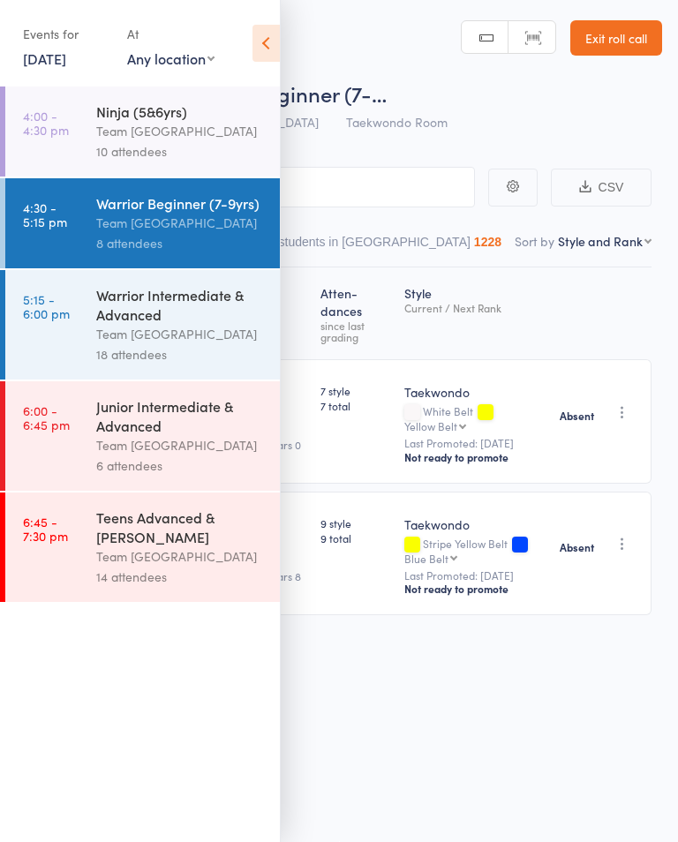
click at [79, 121] on link "4:00 - 4:30 pm Ninja (5&6yrs) Team Carlo Airport West 10 attendees" at bounding box center [142, 131] width 274 height 90
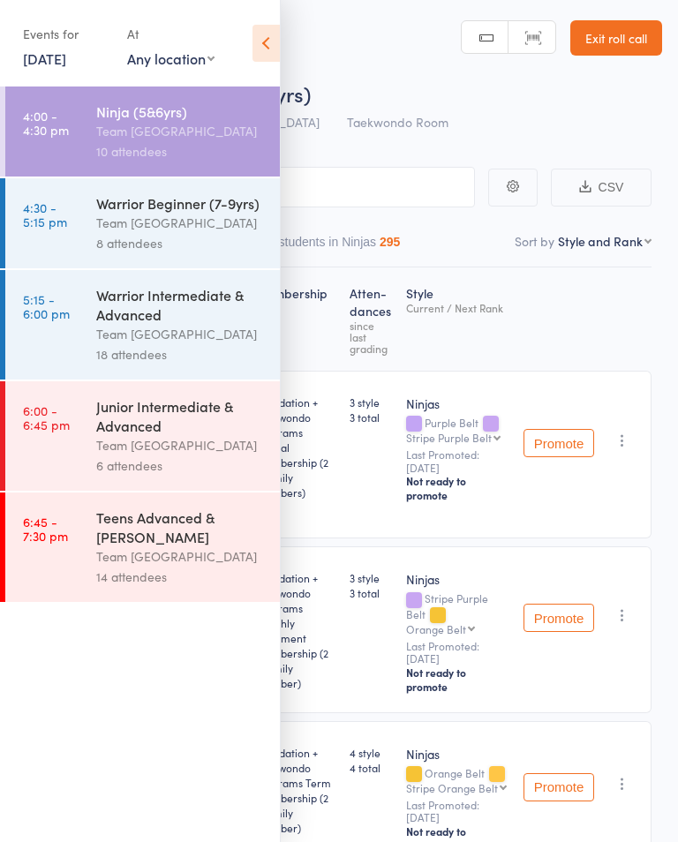
click at [279, 37] on icon at bounding box center [265, 43] width 27 height 37
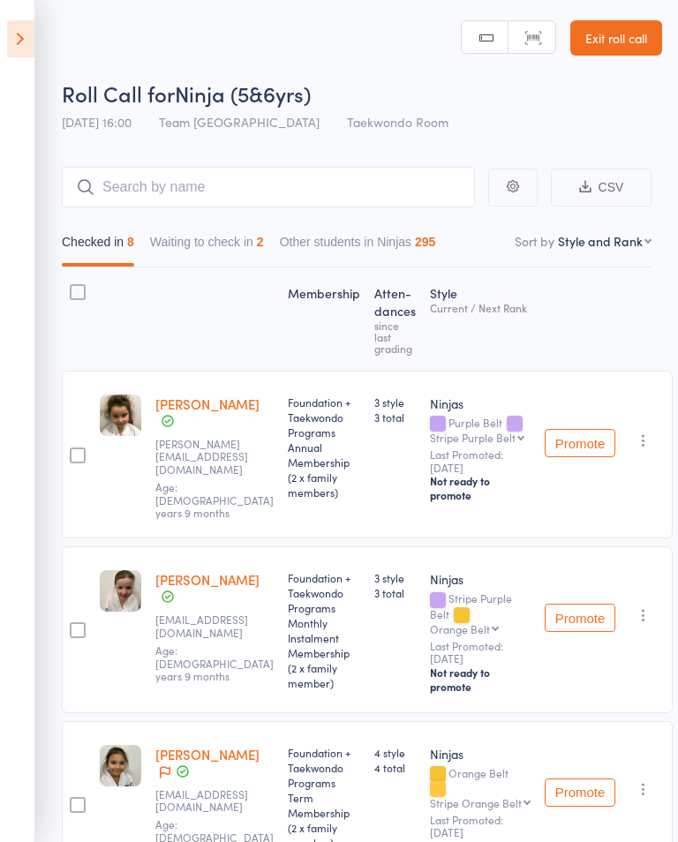
click at [197, 228] on button "Waiting to check in 2" at bounding box center [207, 246] width 114 height 41
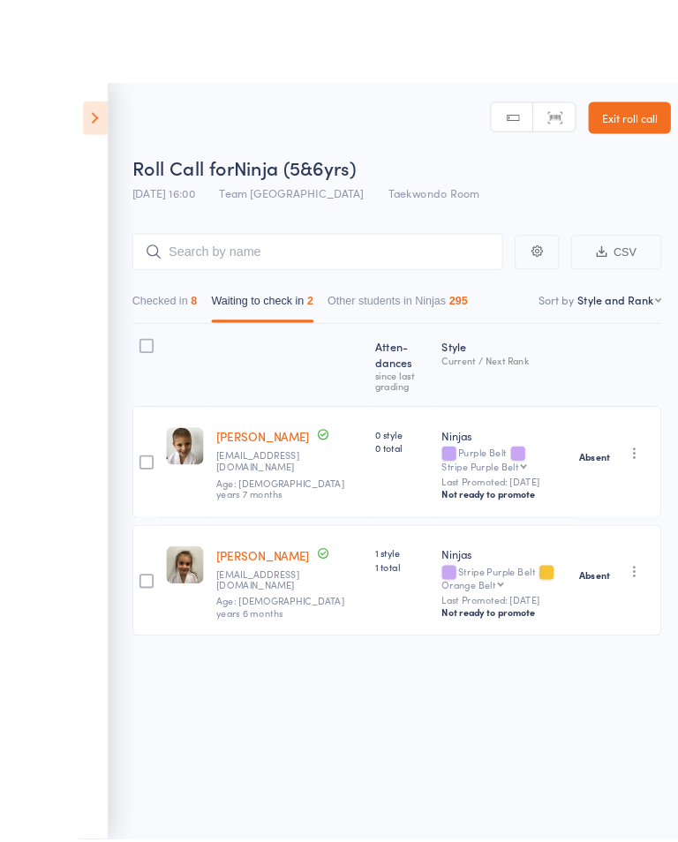
scroll to position [1, 0]
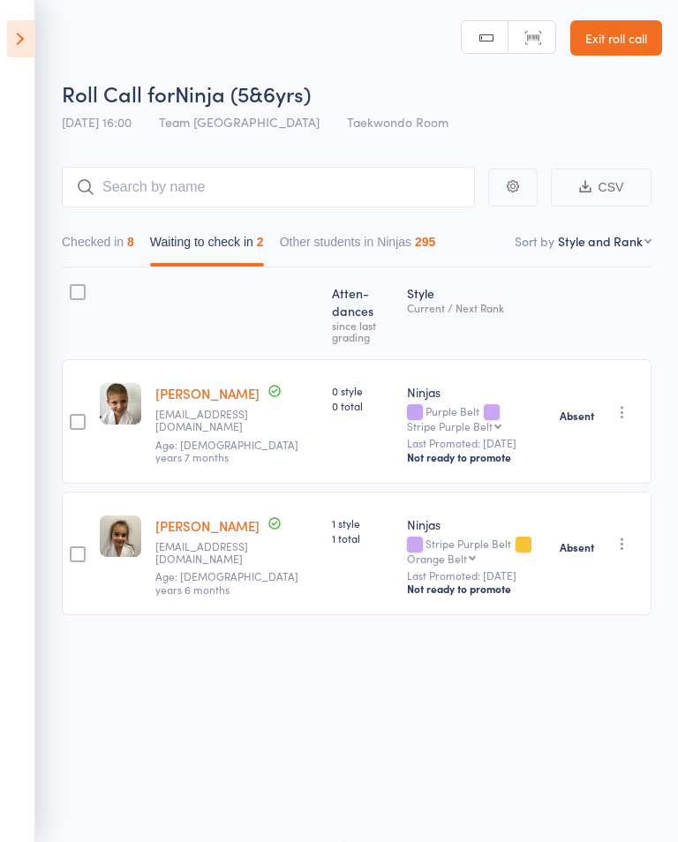
click at [25, 50] on icon at bounding box center [20, 38] width 27 height 37
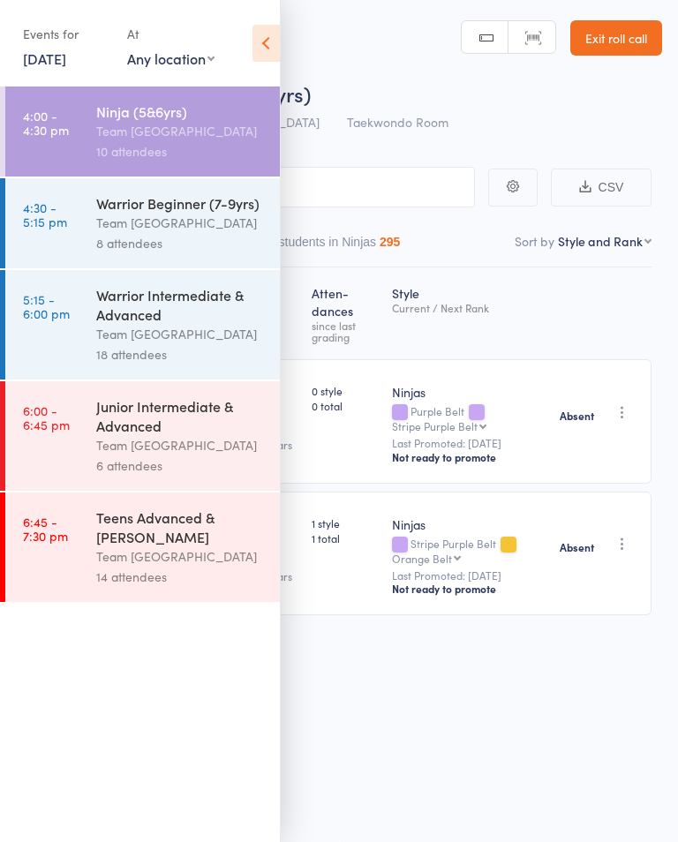
click at [79, 341] on link "5:15 - 6:00 pm Warrior Intermediate & Advanced Team Carlo Airport West 18 atten…" at bounding box center [142, 324] width 274 height 109
